Goal: Task Accomplishment & Management: Manage account settings

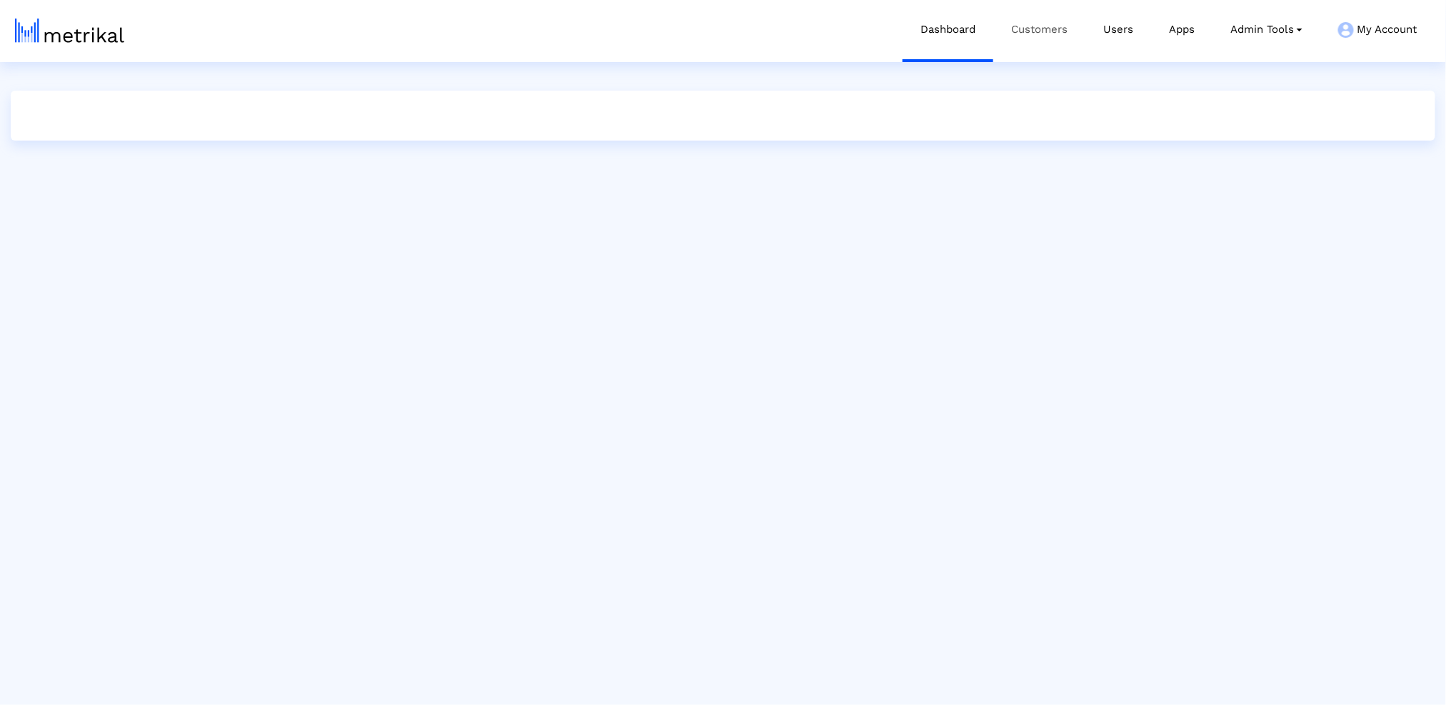
click at [1063, 29] on link "Customers" at bounding box center [1039, 29] width 92 height 59
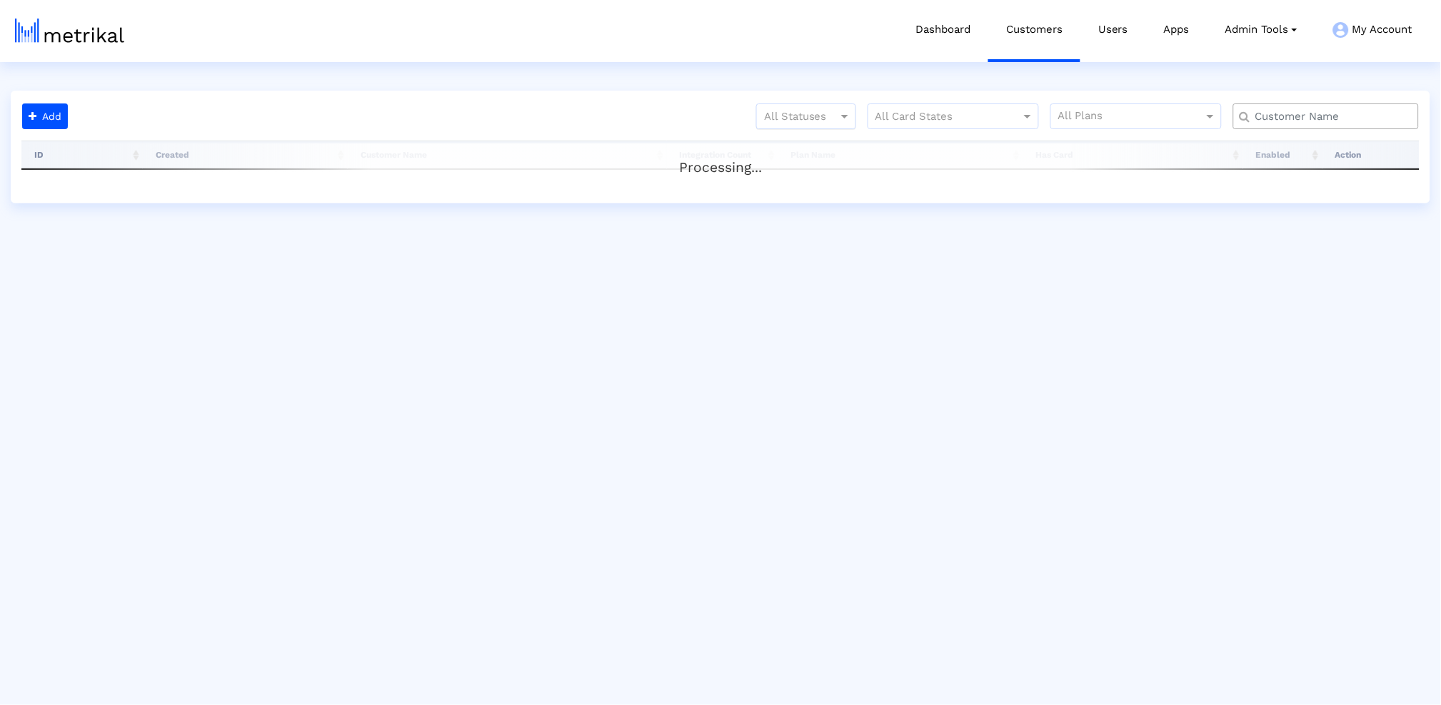
click at [796, 111] on div at bounding box center [806, 116] width 99 height 17
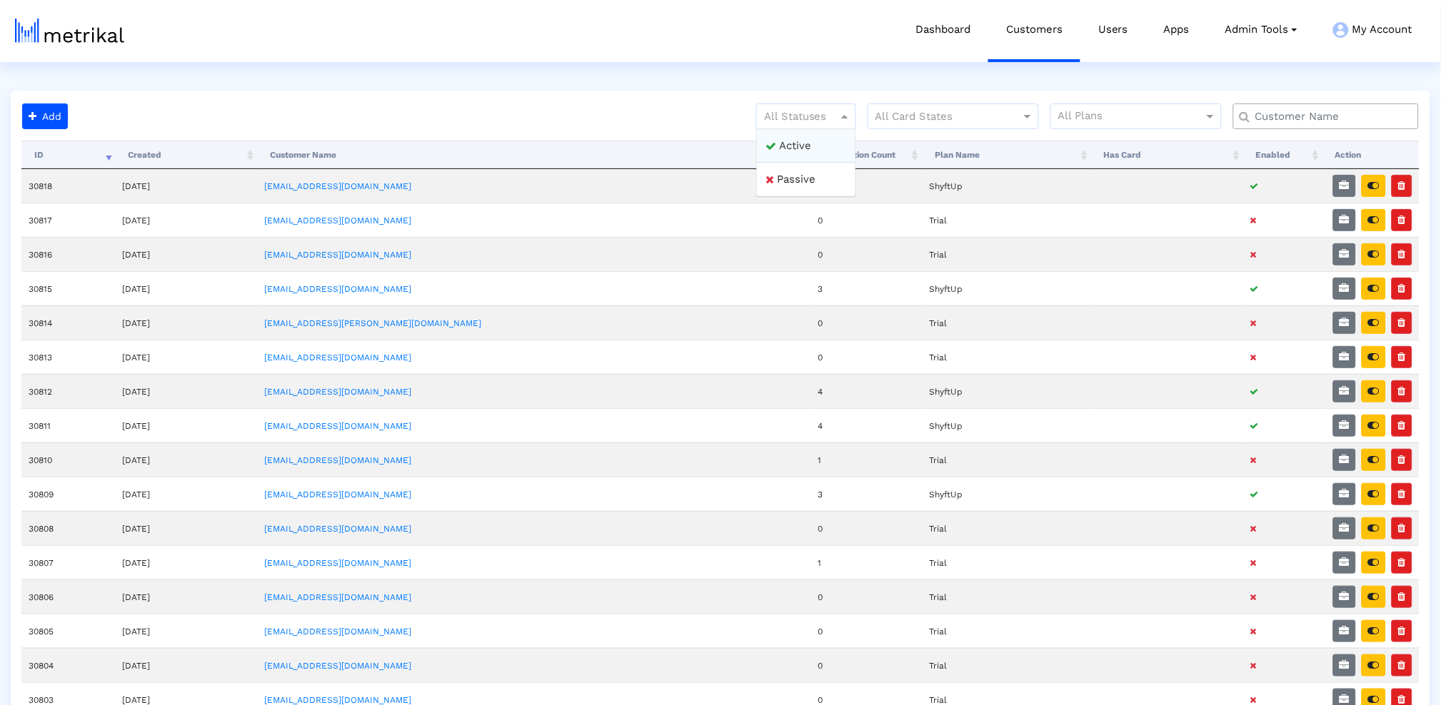
click at [785, 136] on div "Active" at bounding box center [806, 146] width 99 height 34
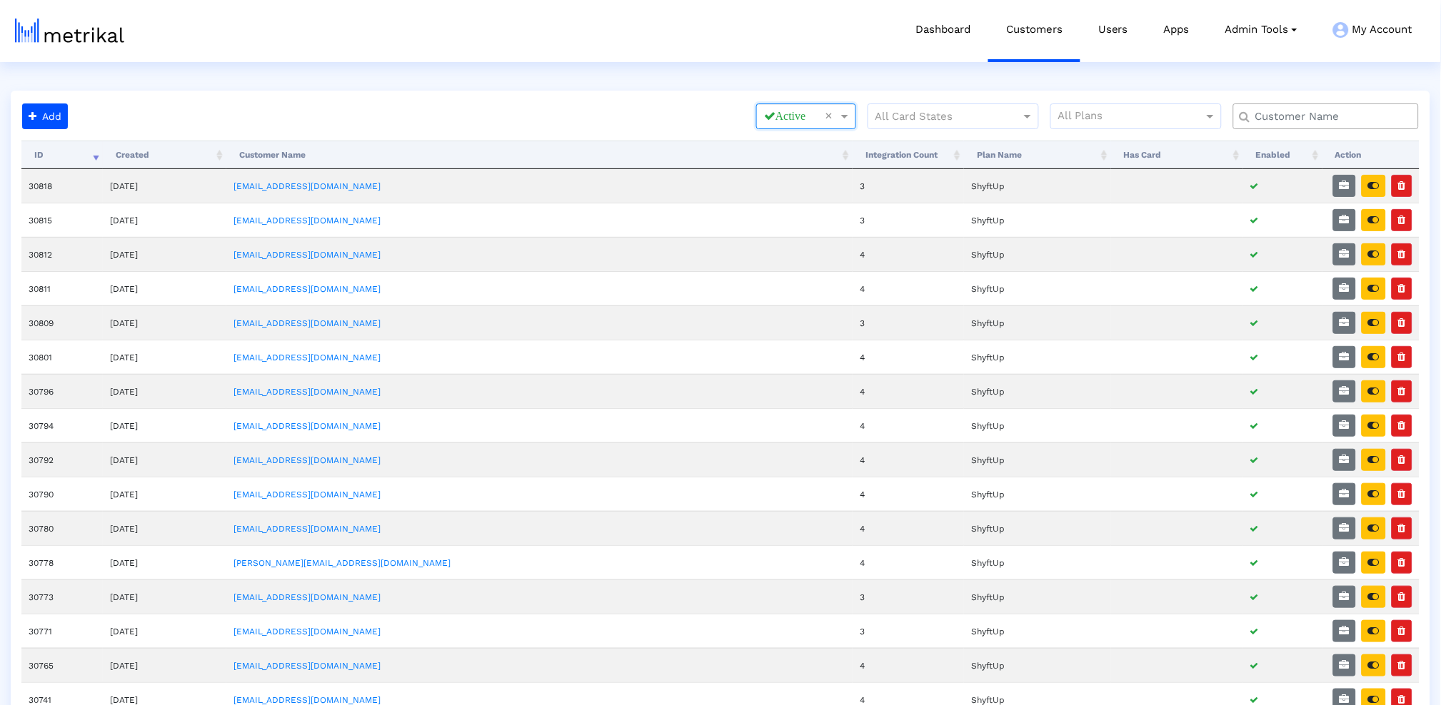
click at [1301, 104] on div at bounding box center [1326, 117] width 186 height 26
click at [1300, 112] on input "text" at bounding box center [1329, 116] width 168 height 15
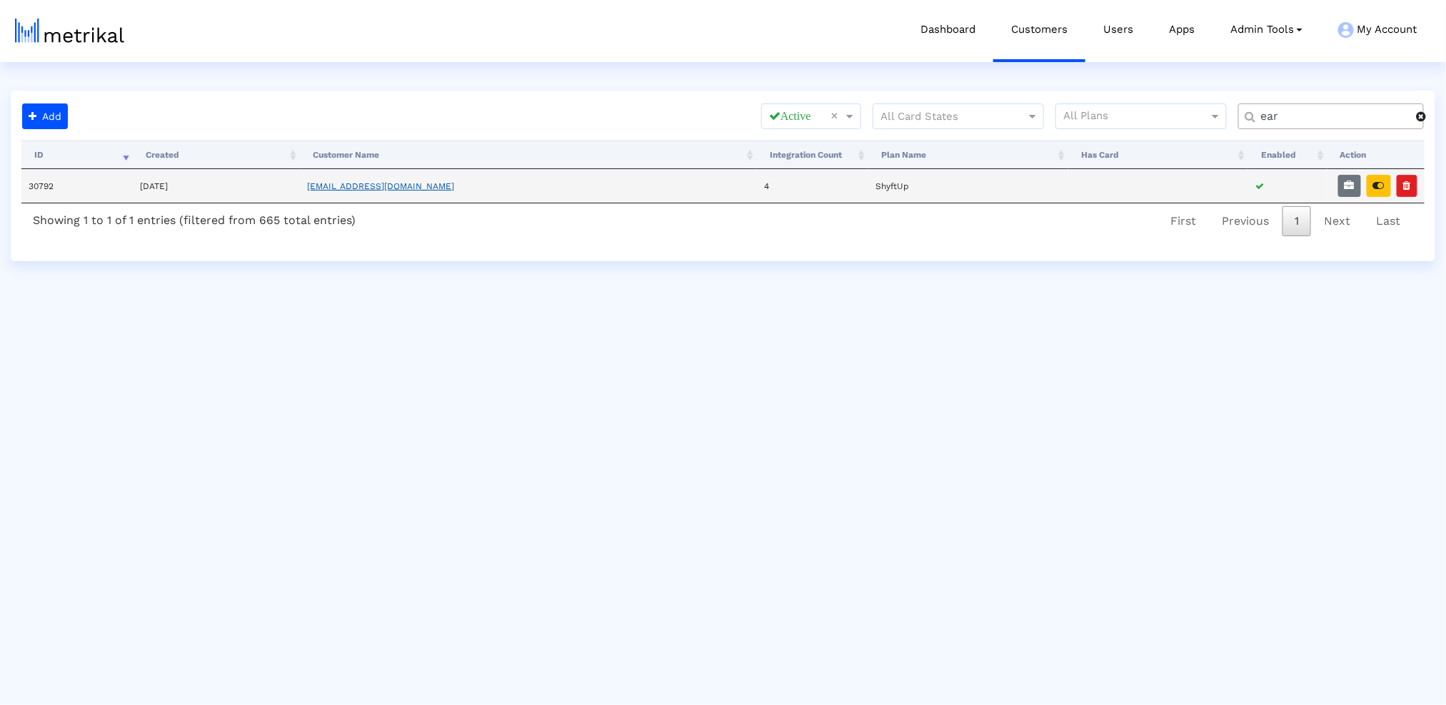
type input "ear"
click at [370, 186] on link "[EMAIL_ADDRESS][DOMAIN_NAME]" at bounding box center [380, 186] width 147 height 10
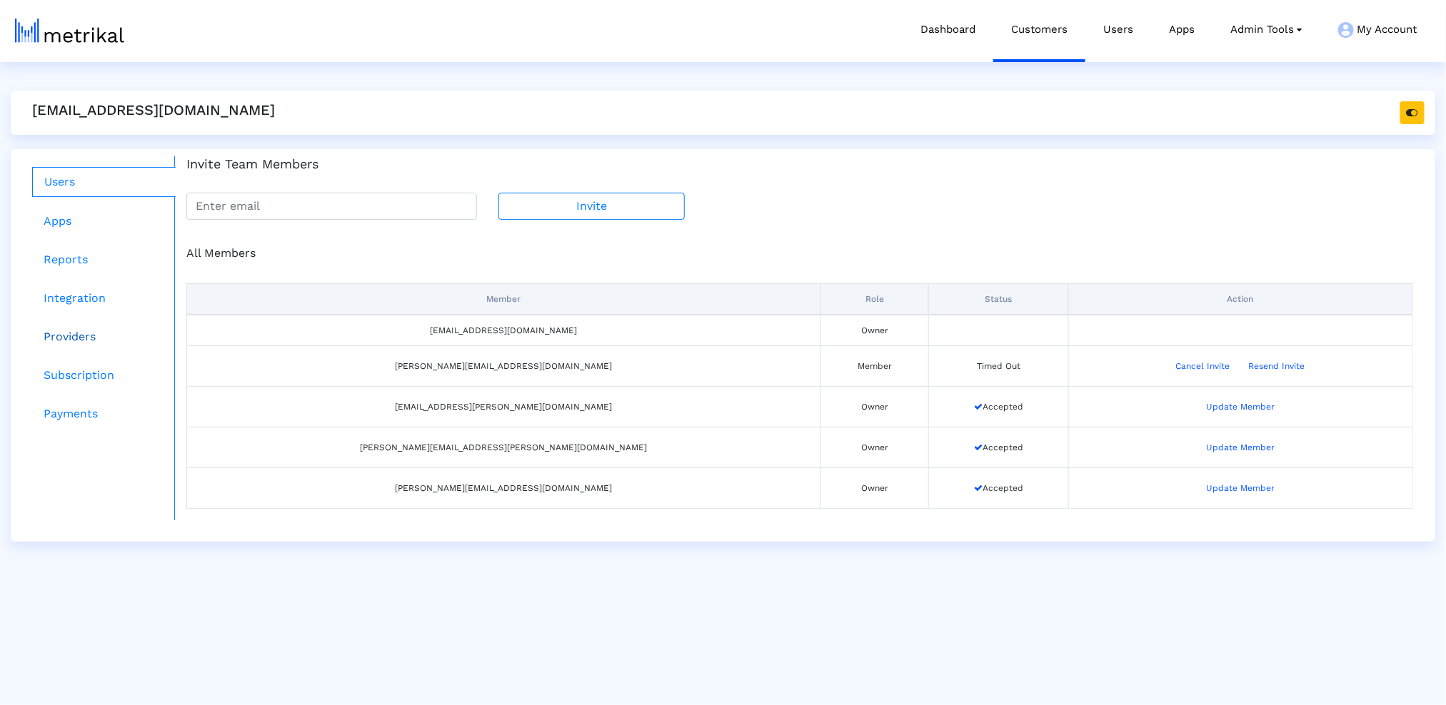
click at [64, 340] on link "Providers" at bounding box center [104, 337] width 144 height 29
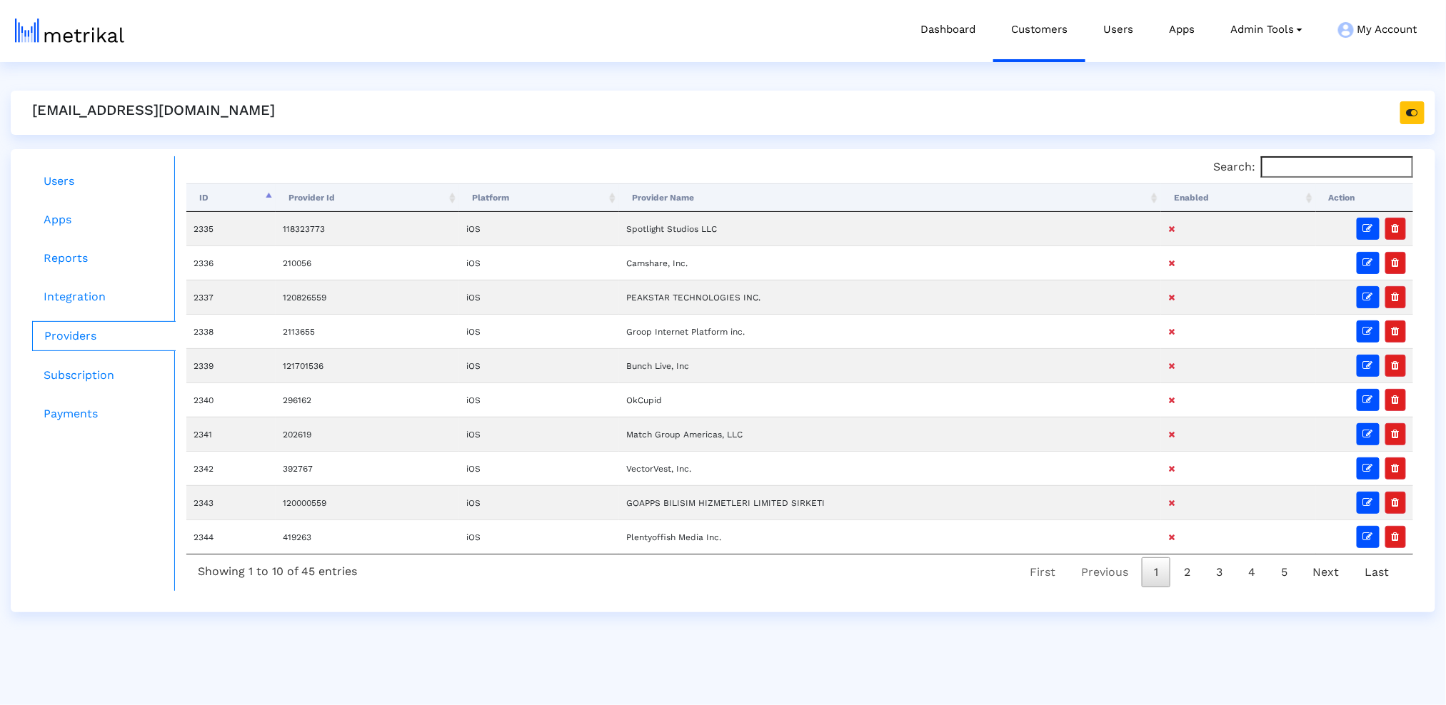
click at [1185, 195] on th "Enabled" at bounding box center [1238, 198] width 155 height 29
click at [1185, 195] on th "Enabled" at bounding box center [1239, 198] width 154 height 29
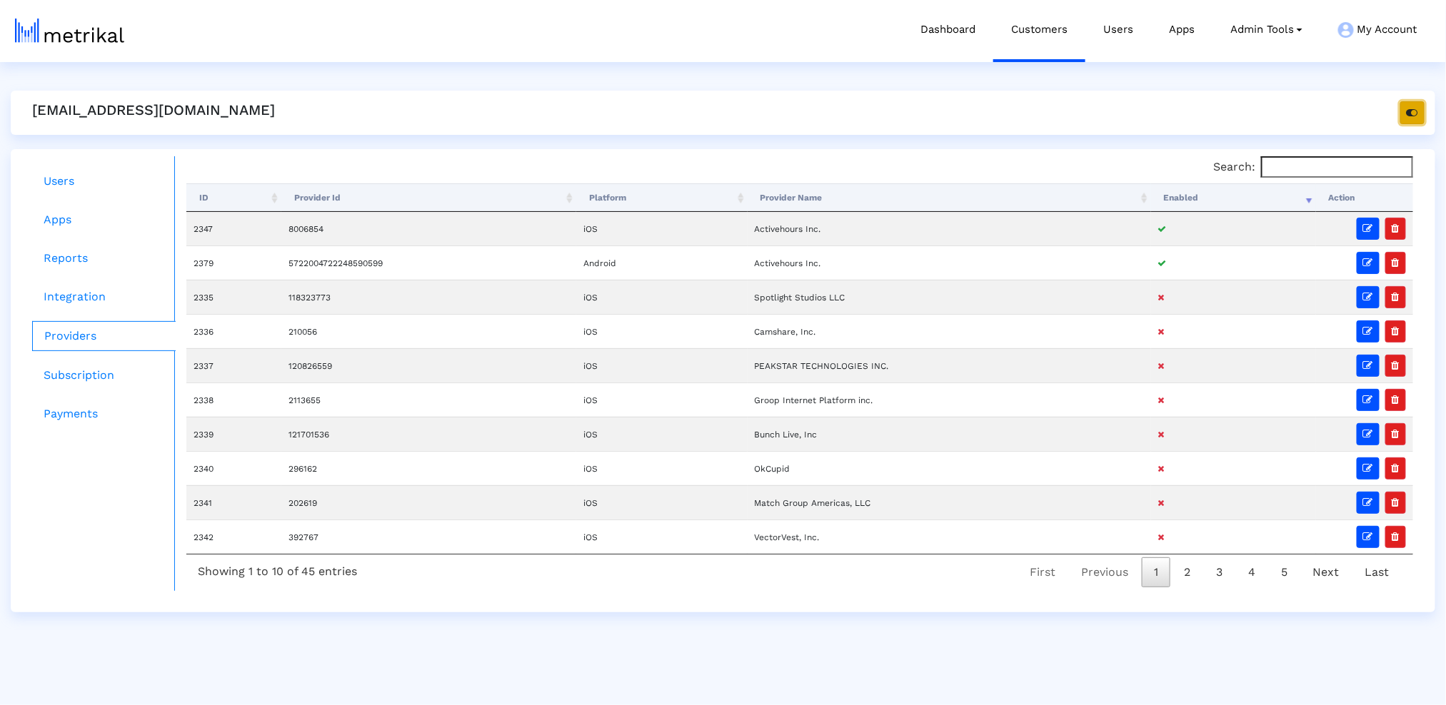
click at [1419, 111] on button "button" at bounding box center [1412, 112] width 24 height 23
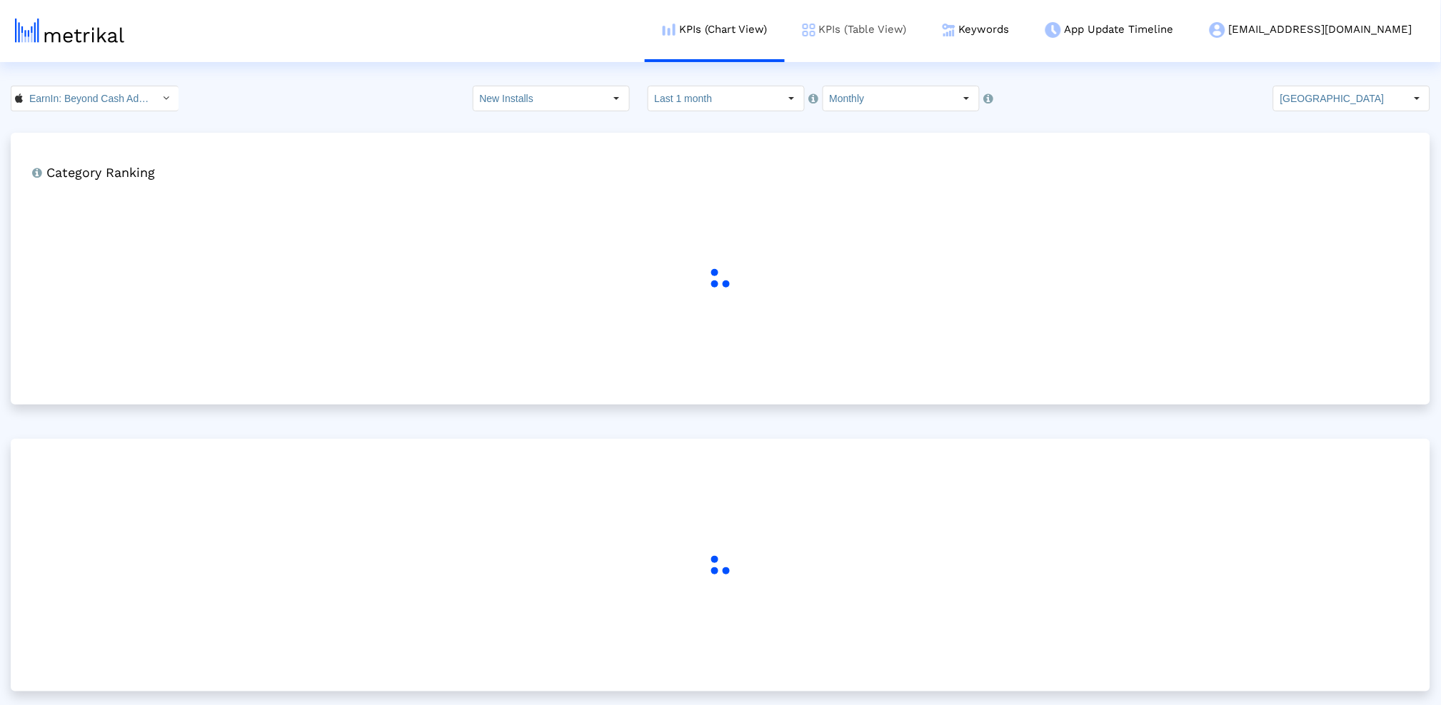
click at [925, 29] on link "KPIs (Table View)" at bounding box center [855, 29] width 140 height 59
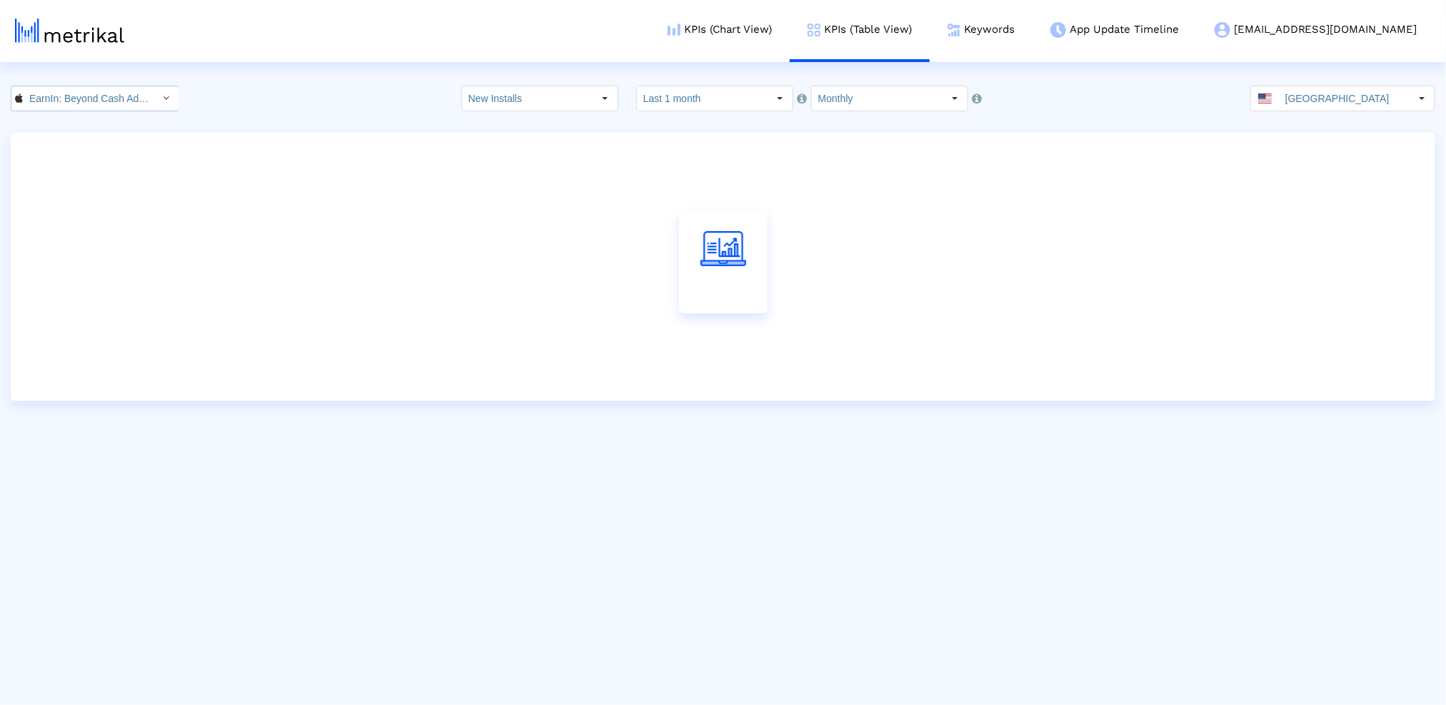
click at [128, 95] on input "EarnIn: Beyond Cash Advance < 723815926 >" at bounding box center [87, 98] width 129 height 24
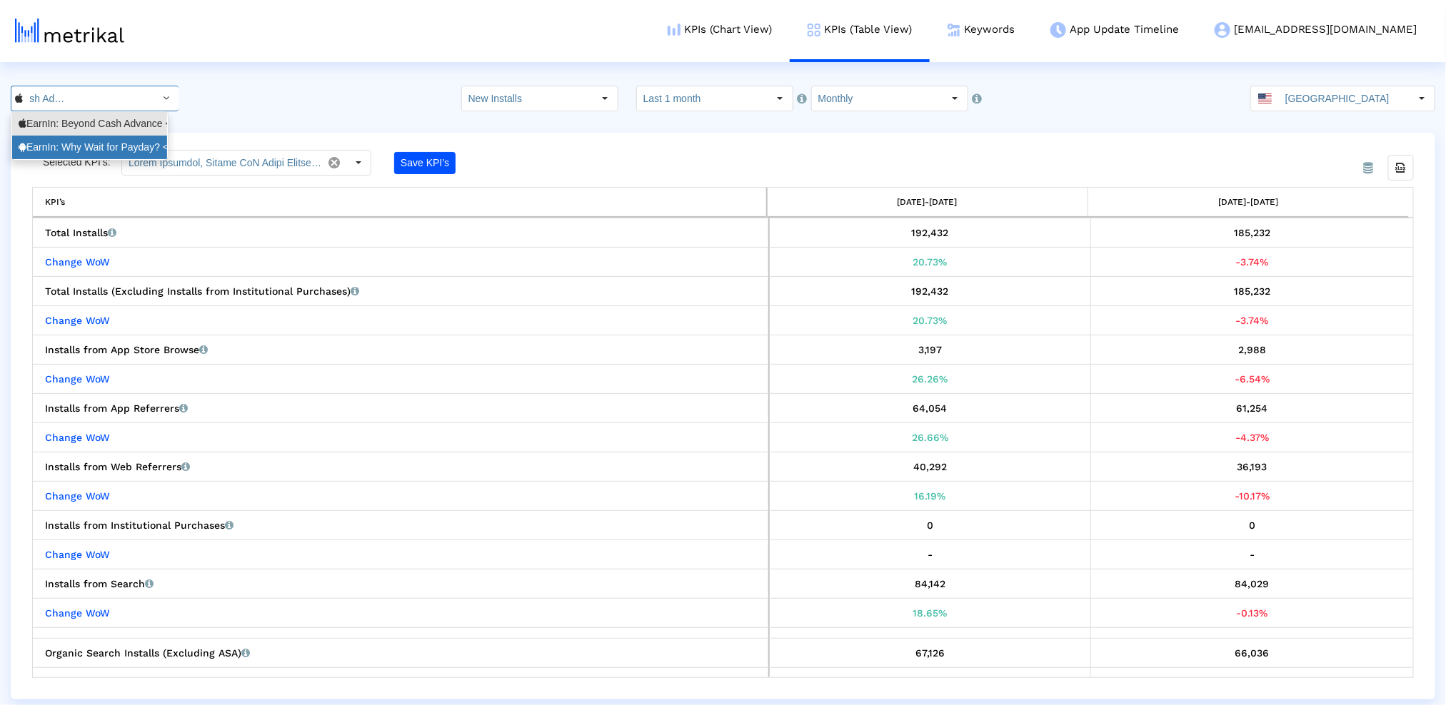
click at [99, 151] on div "EarnIn: Why Wait for Payday? <com.activehours>" at bounding box center [90, 148] width 142 height 14
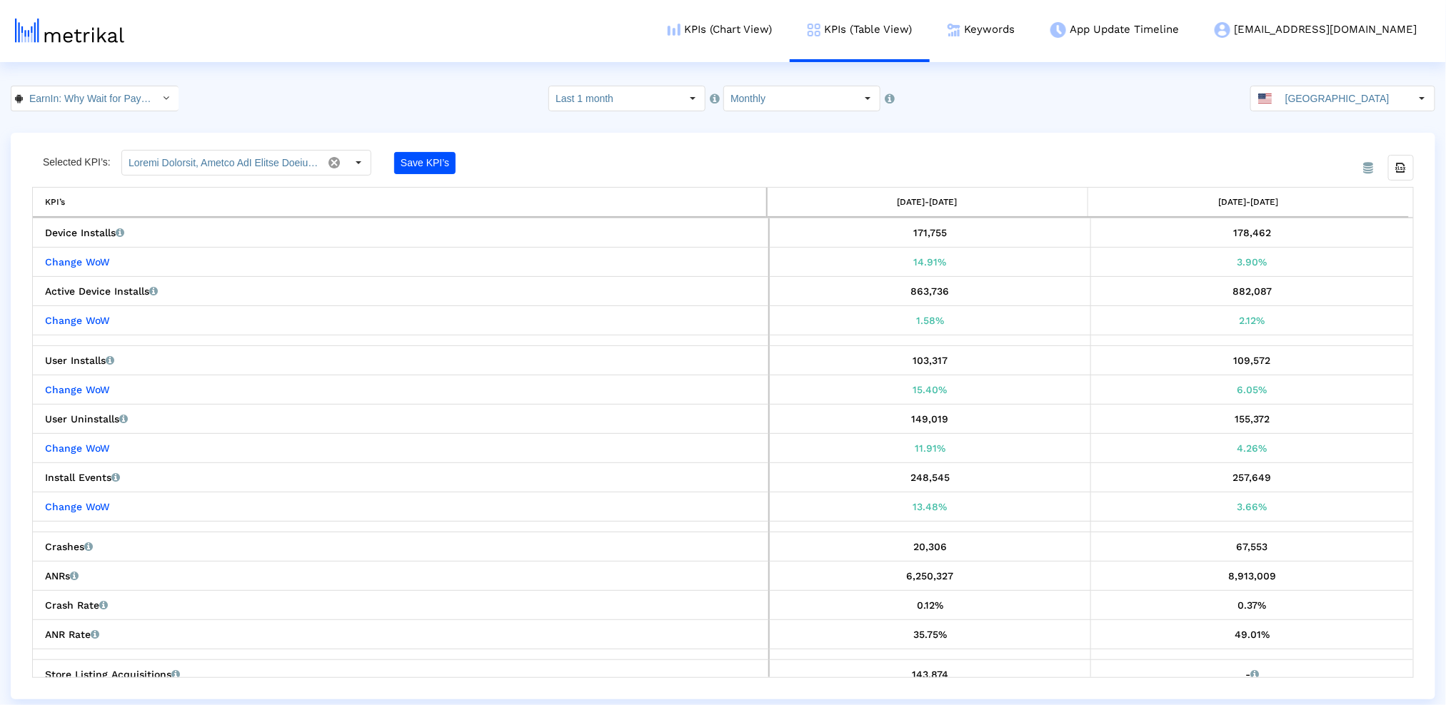
scroll to position [0, 116]
